Goal: Find specific page/section: Find specific page/section

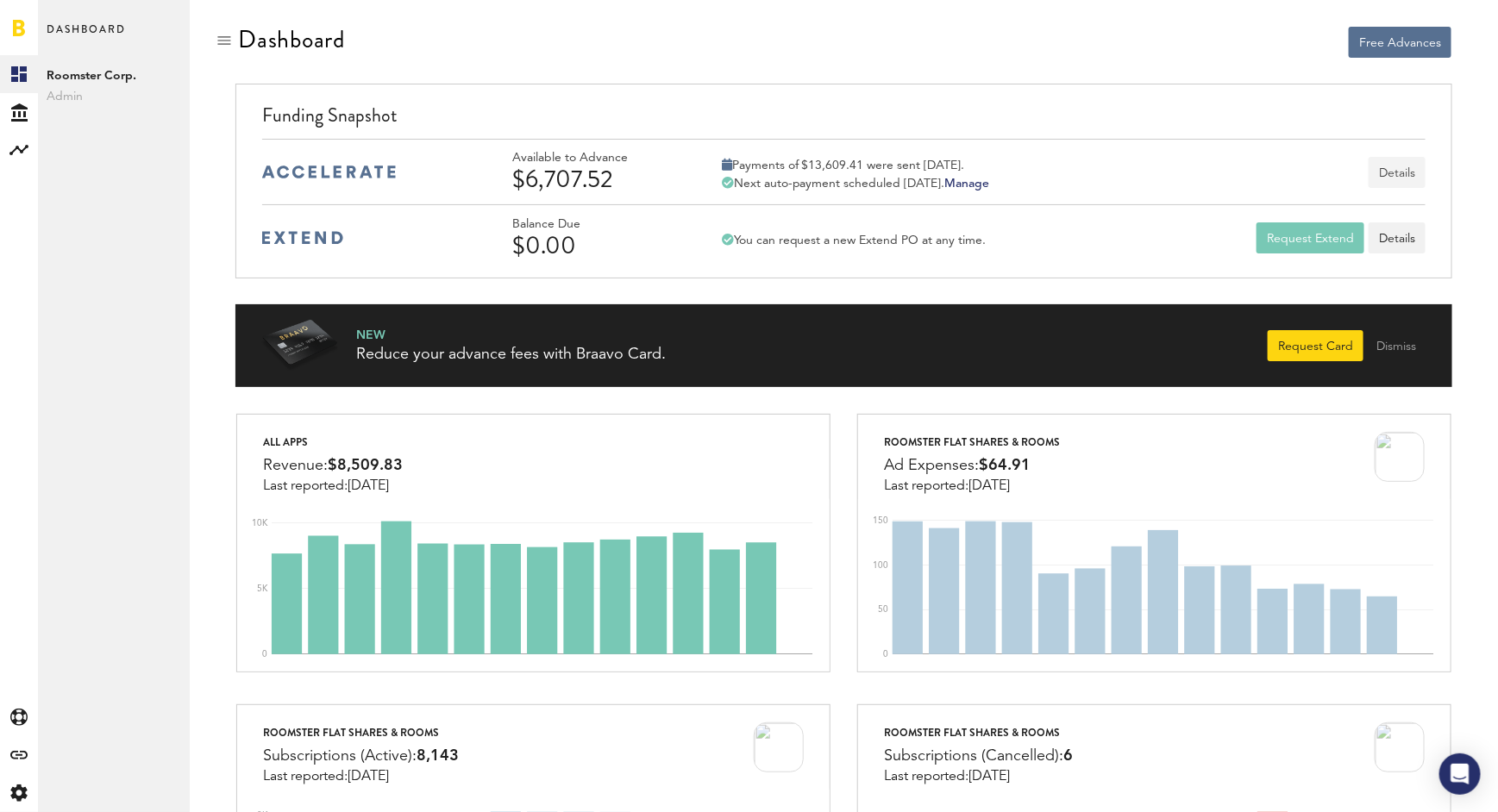
click at [1390, 171] on button "Details" at bounding box center [1397, 172] width 57 height 31
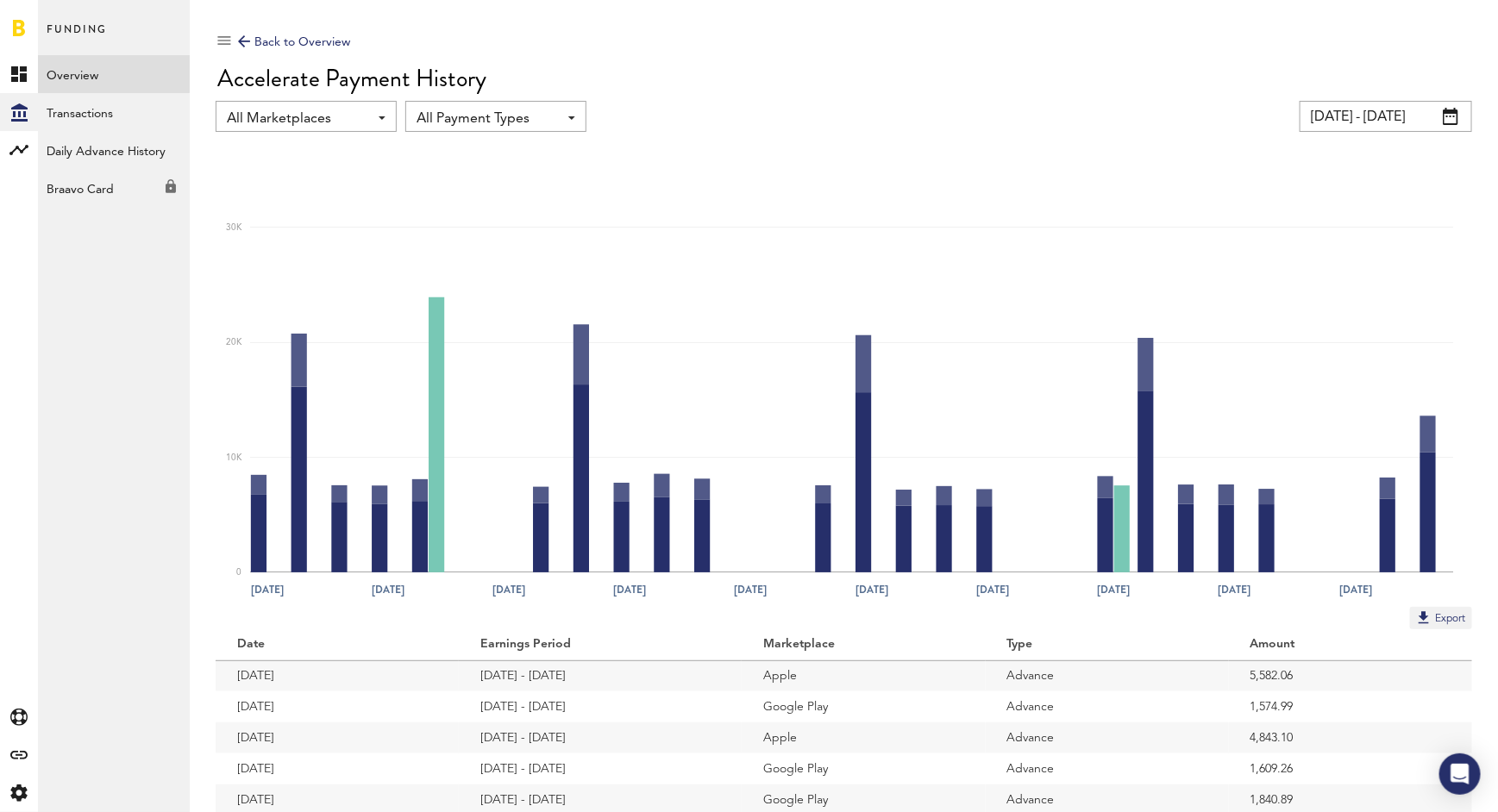
click at [235, 36] on div "Back to Overview" at bounding box center [843, 42] width 1256 height 21
click at [243, 38] on div at bounding box center [244, 40] width 12 height 12
